Goal: Information Seeking & Learning: Learn about a topic

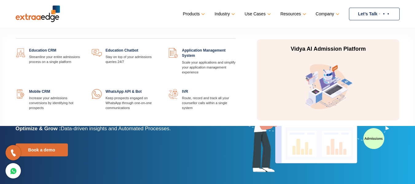
click at [83, 48] on link at bounding box center [83, 48] width 0 height 0
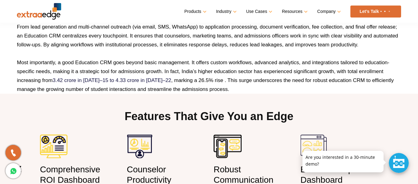
scroll to position [418, 0]
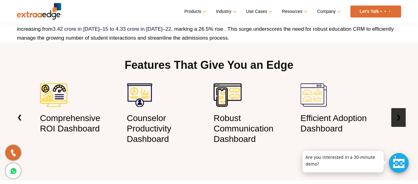
click at [400, 119] on link "❯" at bounding box center [398, 117] width 14 height 19
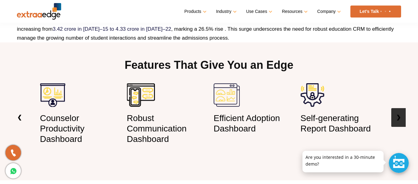
click at [400, 119] on link "❯" at bounding box center [398, 117] width 14 height 19
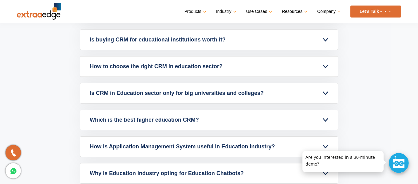
scroll to position [2656, 0]
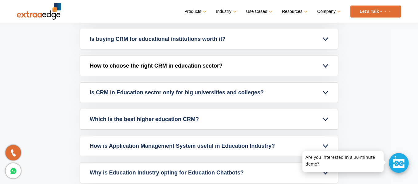
click at [324, 66] on link "How to choose the right CRM in education sector?" at bounding box center [209, 66] width 258 height 20
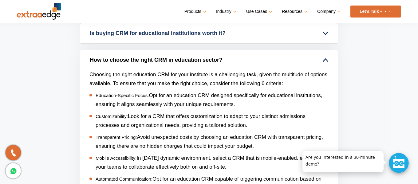
scroll to position [2546, 0]
